Goal: Transaction & Acquisition: Purchase product/service

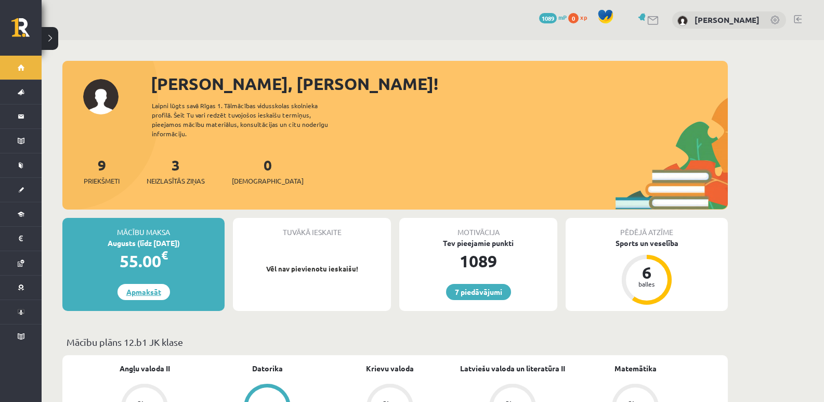
click at [148, 284] on link "Apmaksāt" at bounding box center [144, 292] width 53 height 16
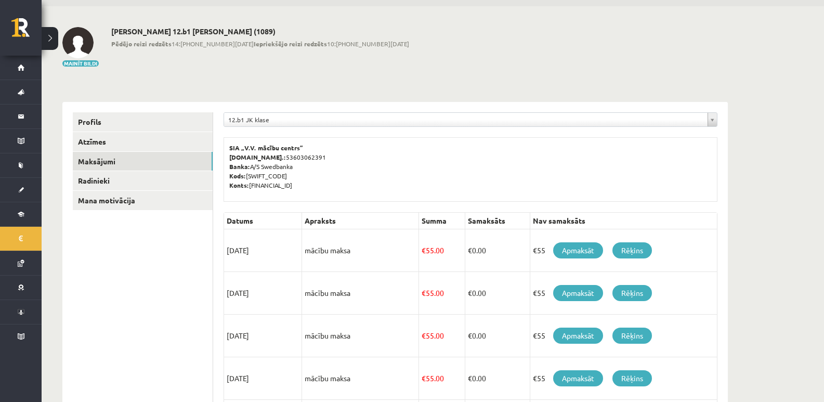
scroll to position [52, 0]
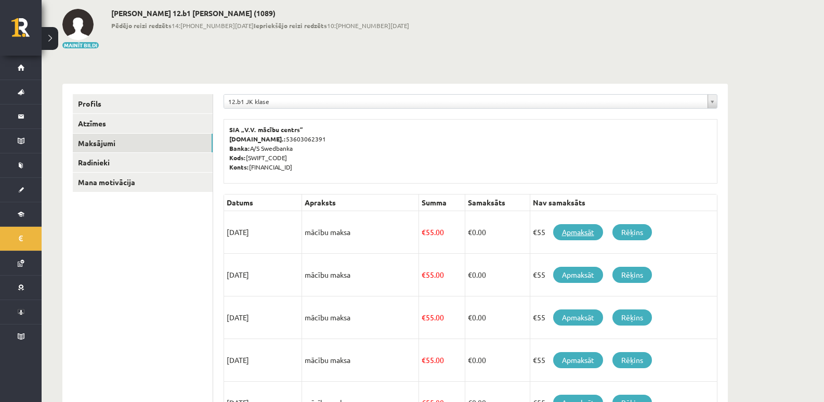
click at [569, 233] on link "Apmaksāt" at bounding box center [578, 232] width 50 height 16
